Goal: Transaction & Acquisition: Purchase product/service

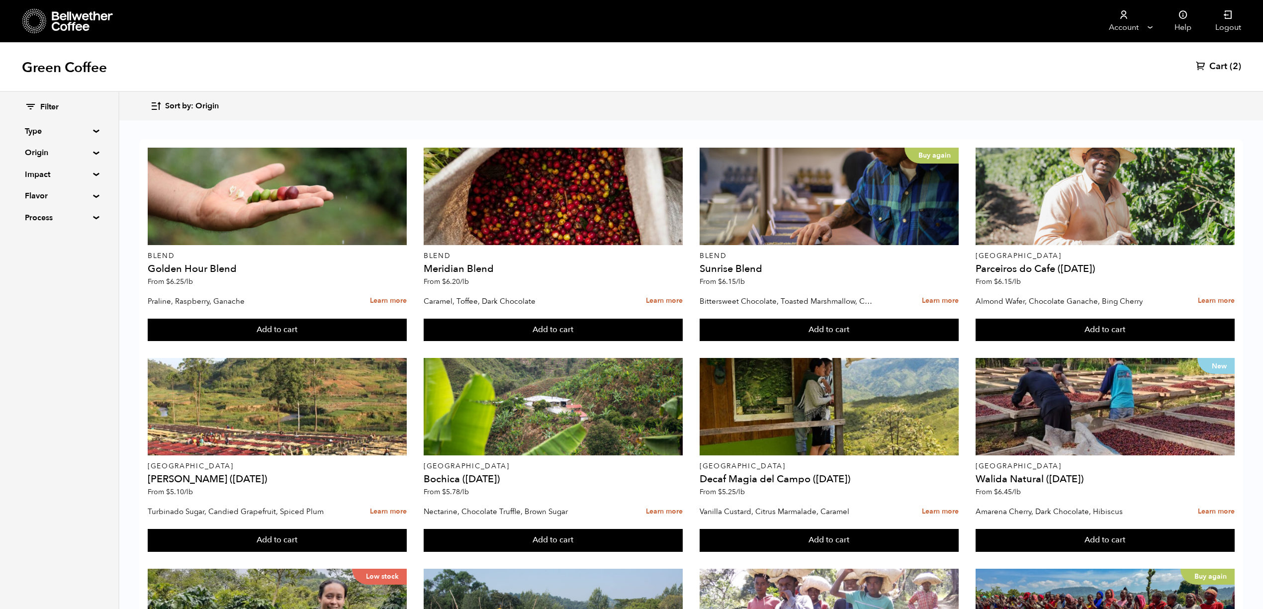
click at [1226, 64] on span "Cart" at bounding box center [1219, 67] width 18 height 12
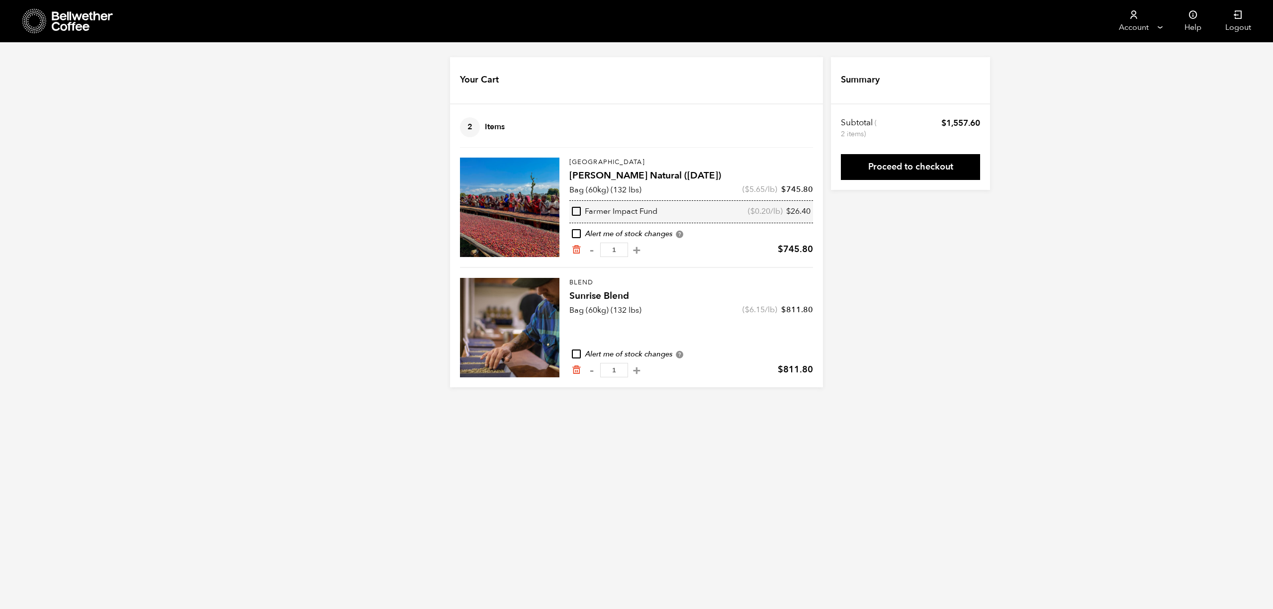
click at [61, 21] on icon at bounding box center [83, 21] width 62 height 20
